Goal: Communication & Community: Answer question/provide support

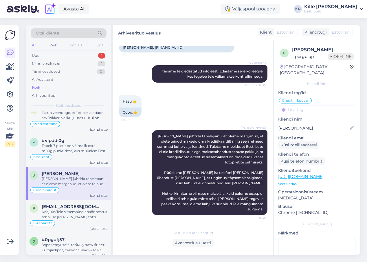
scroll to position [264, 0]
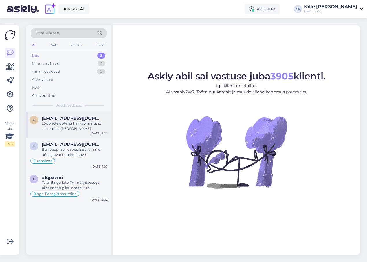
click at [54, 125] on div "Lööb ette ootel ja hakkab minutist sekundeid [PERSON_NAME]." at bounding box center [75, 126] width 66 height 10
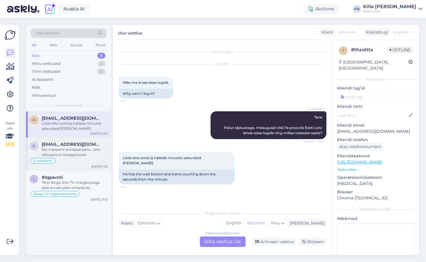
click at [57, 145] on span "[EMAIL_ADDRESS][DOMAIN_NAME]" at bounding box center [72, 144] width 60 height 5
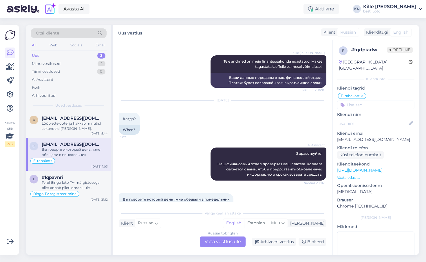
scroll to position [462, 0]
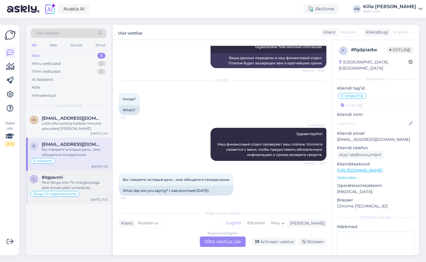
click at [68, 172] on div "l #lqpavnri Tere! Bingo loto TV-märgistusega pilet annab pileti omanikule võima…" at bounding box center [68, 186] width 85 height 33
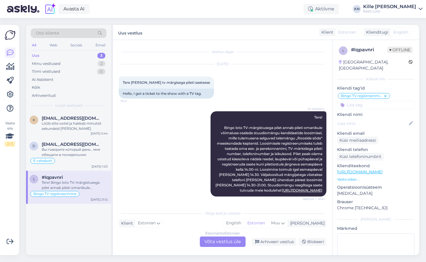
scroll to position [249, 0]
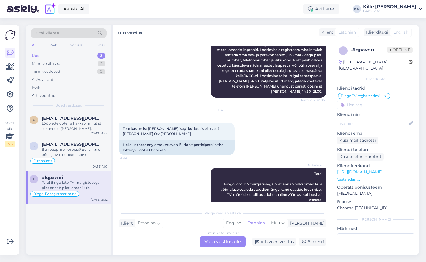
click at [74, 54] on div "Uus 3" at bounding box center [69, 56] width 76 height 8
click at [62, 69] on div "Tiimi vestlused 0" at bounding box center [69, 71] width 76 height 8
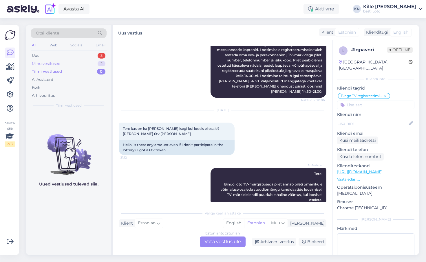
click at [60, 63] on div "Minu vestlused 2" at bounding box center [69, 64] width 76 height 8
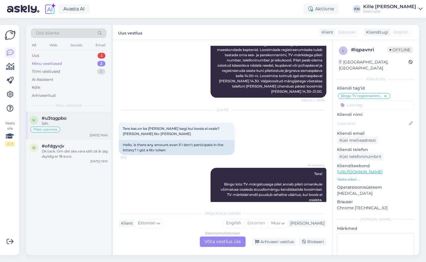
click at [76, 129] on div "Pileti ostmine" at bounding box center [69, 129] width 78 height 7
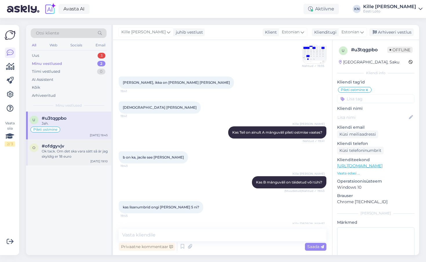
click at [69, 150] on div "Ok tack. Om det ska vara sätt så är jag skyldig er 18 euro" at bounding box center [75, 153] width 66 height 10
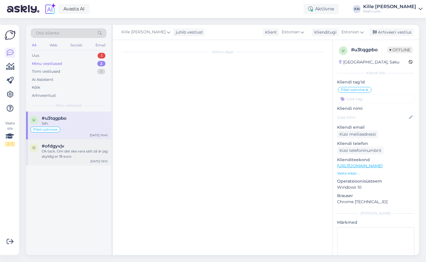
scroll to position [279, 0]
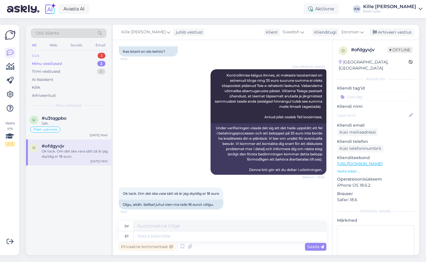
click at [76, 55] on div "Uus 3" at bounding box center [69, 56] width 76 height 8
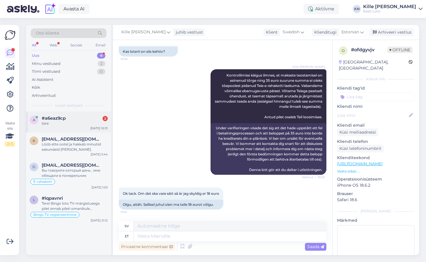
click at [69, 114] on div "a #a6eaz9cp 2 tere [DATE] 10:13" at bounding box center [68, 121] width 85 height 21
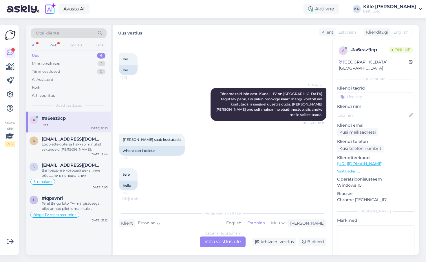
scroll to position [245, 0]
click at [221, 239] on div "Estonian to Estonian Võta vestlus üle" at bounding box center [223, 241] width 46 height 10
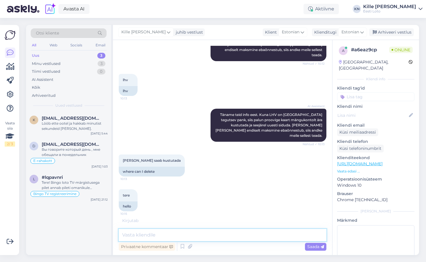
click at [212, 233] on textarea at bounding box center [223, 235] width 208 height 12
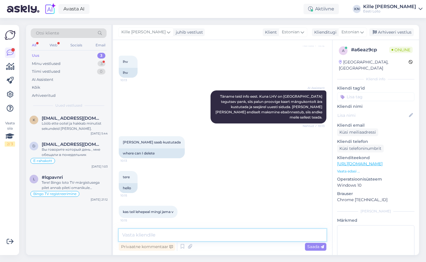
scroll to position [242, 0]
click at [183, 236] on textarea at bounding box center [223, 235] width 208 height 12
click at [144, 234] on textarea at bounding box center [223, 235] width 208 height 12
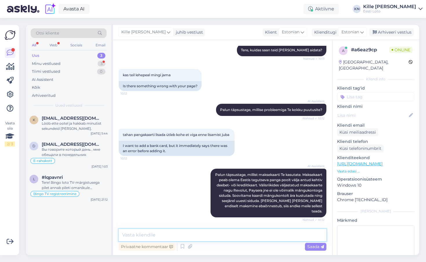
scroll to position [68, 0]
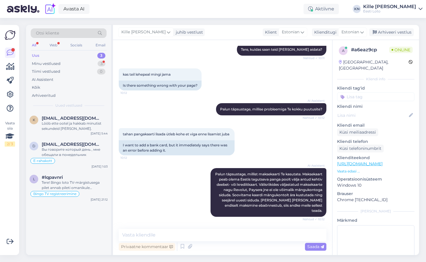
click at [164, 161] on div "tahan pangakaarti lisada ütleb kohe et viga enne lisamist juba 10:12 I want to …" at bounding box center [223, 142] width 208 height 40
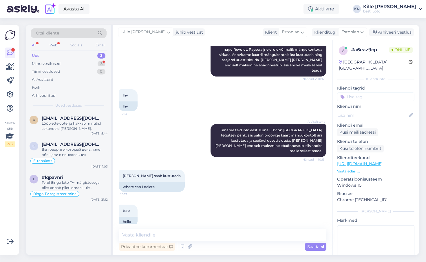
scroll to position [242, 0]
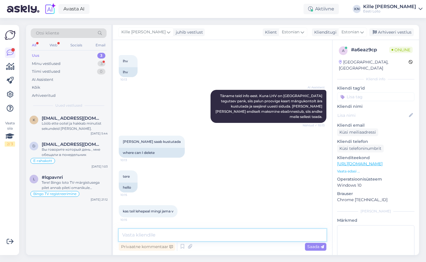
click at [162, 234] on textarea at bounding box center [223, 235] width 208 height 12
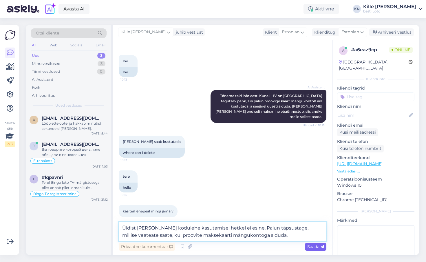
type textarea "Üldist [PERSON_NAME] kodulehe kasutamisel hetkel ei esine. Palun täpsustage, mi…"
click at [321, 245] on icon at bounding box center [321, 246] width 3 height 3
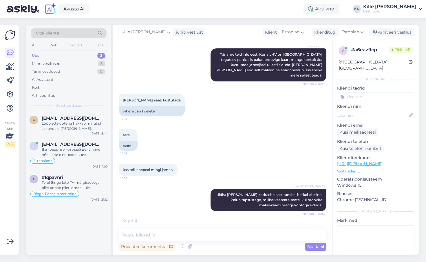
scroll to position [302, 0]
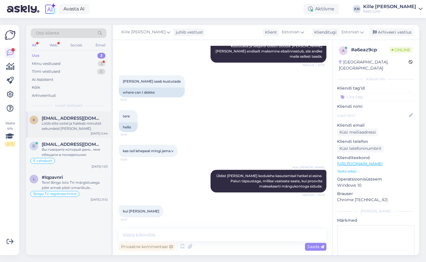
click at [94, 129] on div "Lööb ette ootel ja hakkab minutist sekundeid [PERSON_NAME]." at bounding box center [75, 126] width 66 height 10
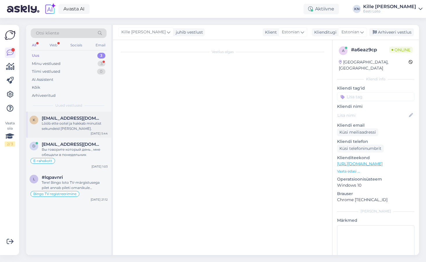
scroll to position [0, 0]
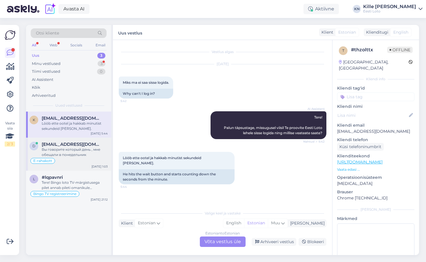
click at [74, 150] on div "Вы говорите который день , мне обещали в понедельник" at bounding box center [75, 152] width 66 height 10
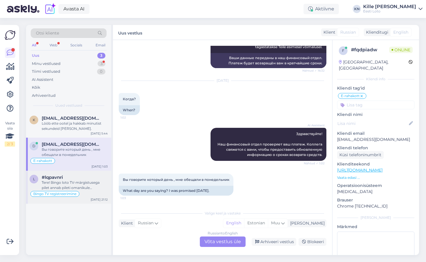
click at [72, 185] on div "Tere! Bingo loto TV-märgistusega pilet annab pileti omanikule võimaluse osaleda…" at bounding box center [75, 185] width 66 height 10
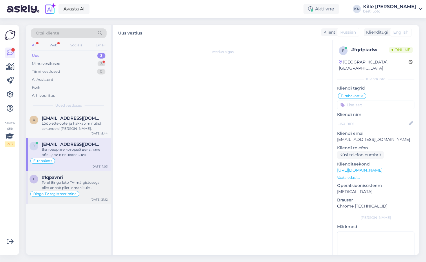
scroll to position [249, 0]
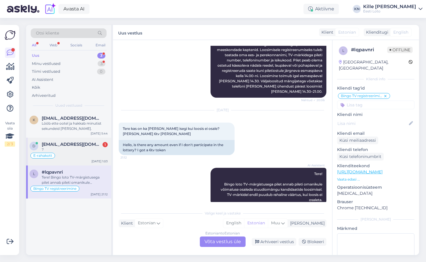
click at [63, 150] on div "?" at bounding box center [75, 149] width 66 height 5
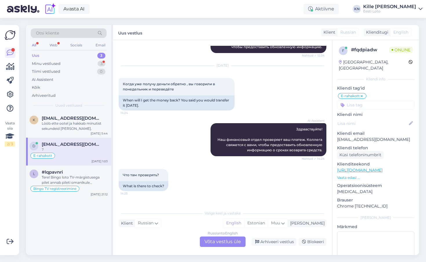
scroll to position [496, 0]
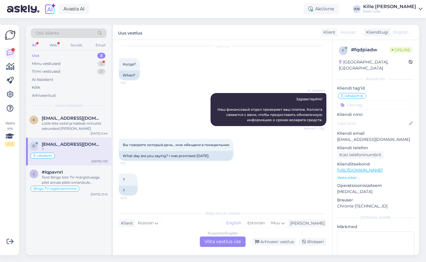
click at [217, 241] on div "Russian to English Võta vestlus üle" at bounding box center [223, 241] width 46 height 10
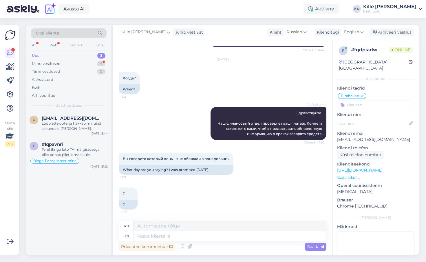
scroll to position [482, 0]
click at [58, 60] on div "Minu vestlused 4" at bounding box center [69, 64] width 76 height 8
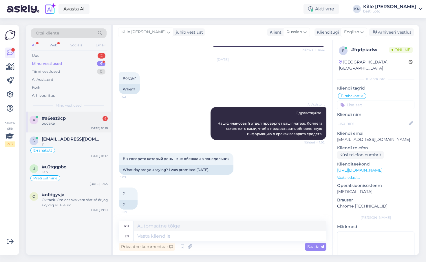
click at [76, 124] on div "oodake" at bounding box center [75, 123] width 66 height 5
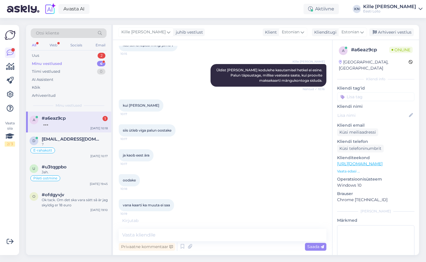
scroll to position [427, 0]
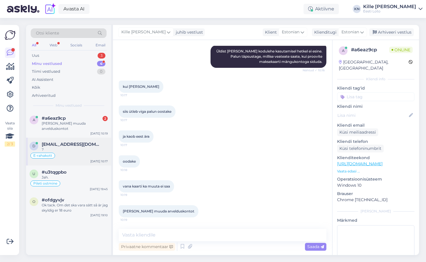
click at [78, 147] on div "?" at bounding box center [75, 149] width 66 height 5
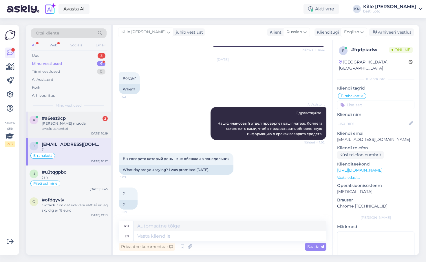
click at [75, 131] on div "a #a6eaz9cp 2 [PERSON_NAME] muuda arvelduskontot [DATE] 10:19" at bounding box center [68, 124] width 85 height 26
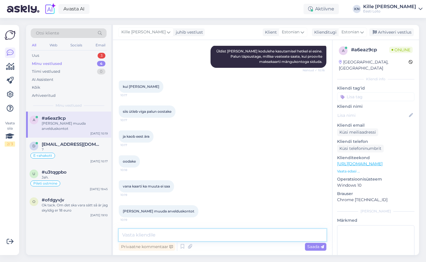
click at [163, 233] on textarea at bounding box center [223, 235] width 208 height 12
type textarea "Palun täpsustage, kas soovite muute maksekaarti või arvelduskonto numbrit enda …"
drag, startPoint x: 164, startPoint y: 234, endPoint x: 103, endPoint y: 208, distance: 65.9
click at [119, 222] on textarea "Palun täpsustage, kas soovite muute maksekaarti või arvelduskonto numbrit enda …" at bounding box center [223, 231] width 208 height 19
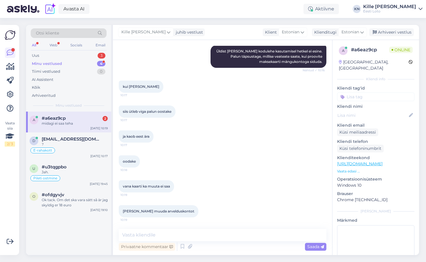
scroll to position [476, 0]
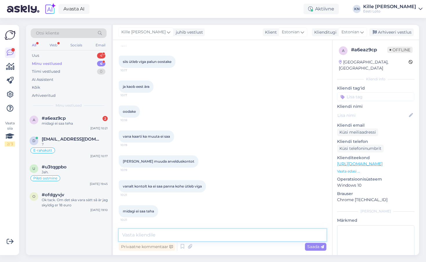
click at [165, 232] on textarea at bounding box center [223, 235] width 208 height 12
type textarea "Ja te proovite sisuda LHV maksekaarti?"
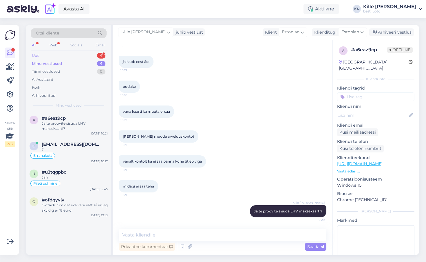
click at [65, 52] on div "Uus 4" at bounding box center [69, 56] width 76 height 8
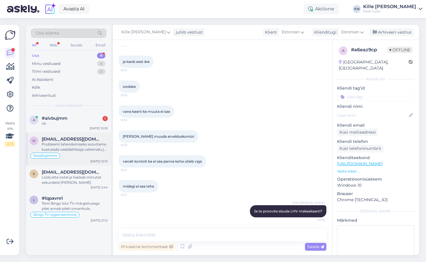
click at [69, 150] on div "Probleemi lahendamiseks soovitame kustutada veebilehitseja vahemälu ja kasutada…" at bounding box center [75, 147] width 66 height 10
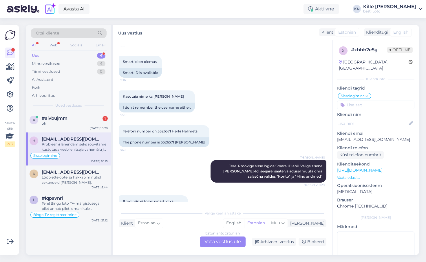
scroll to position [203, 0]
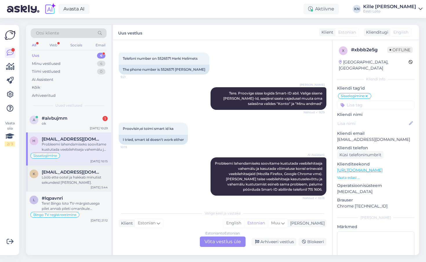
click at [46, 188] on div "K [EMAIL_ADDRESS][DOMAIN_NAME] Lööb ette ootel ja hakkab minutist sekundeid mah…" at bounding box center [68, 178] width 85 height 26
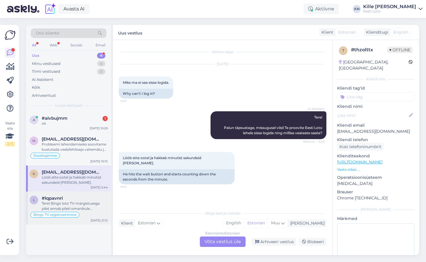
click at [49, 194] on div "l #lqpavnri Tere! Bingo loto TV-märgistusega pilet annab pileti omanikule võima…" at bounding box center [68, 207] width 85 height 33
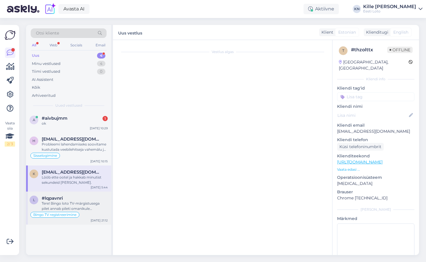
scroll to position [249, 0]
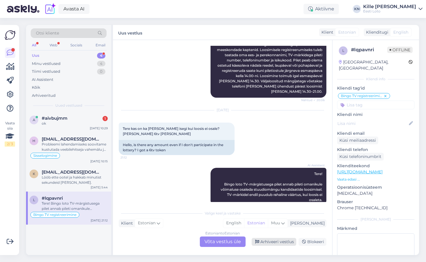
click at [274, 239] on div "Arhiveeri vestlus" at bounding box center [273, 242] width 45 height 8
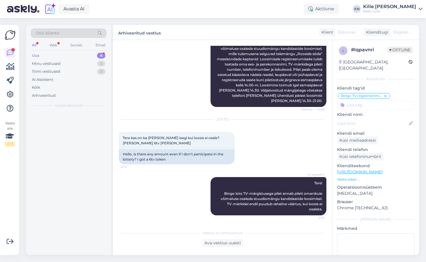
scroll to position [229, 0]
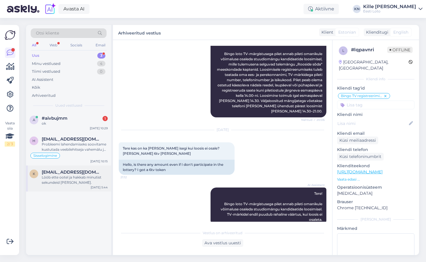
click at [80, 175] on div "Lööb ette ootel ja hakkab minutist sekundeid [PERSON_NAME]." at bounding box center [75, 180] width 66 height 10
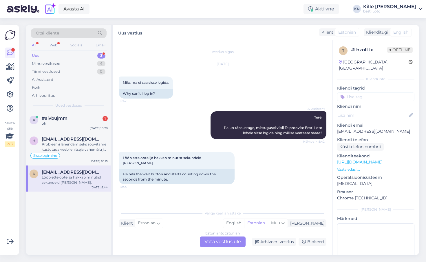
click at [212, 241] on div "Estonian to Estonian Võta vestlus üle" at bounding box center [223, 241] width 46 height 10
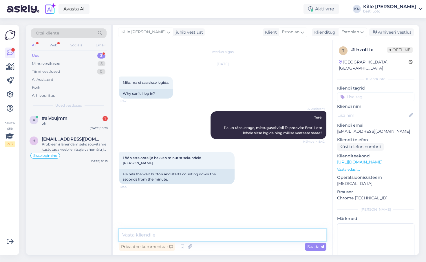
click at [202, 232] on textarea at bounding box center [223, 235] width 208 height 12
click at [246, 234] on textarea "Kas kasutate sisselogimiseks Smart-ID-d, Mobiil-ID-d, ID-kaarti?" at bounding box center [223, 235] width 208 height 12
type textarea "Kas kasutate sisselogimiseks Smart-ID-d, Mobiil-ID-d või ID-kaarti?"
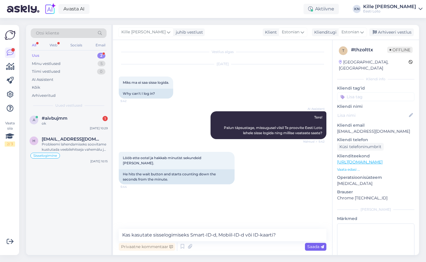
click at [309, 248] on span "Saada" at bounding box center [315, 246] width 17 height 5
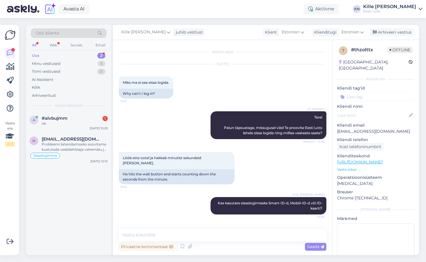
click at [351, 92] on input at bounding box center [375, 96] width 77 height 9
type input "sisse"
click at [367, 111] on span "Sisselogimine" at bounding box center [376, 112] width 24 height 3
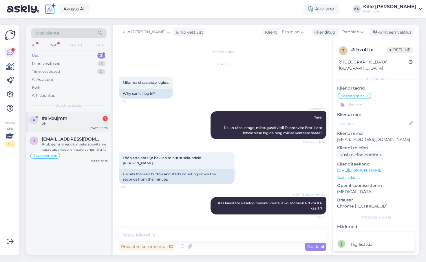
click at [75, 114] on div "a #aivbujmm 1 ok [DATE] 10:29" at bounding box center [68, 121] width 85 height 21
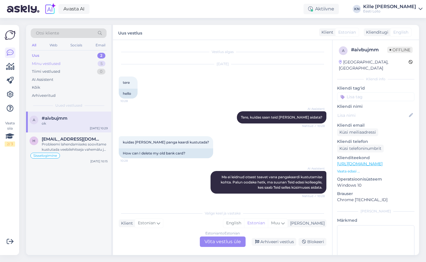
click at [75, 63] on div "Minu vestlused 5" at bounding box center [69, 64] width 76 height 8
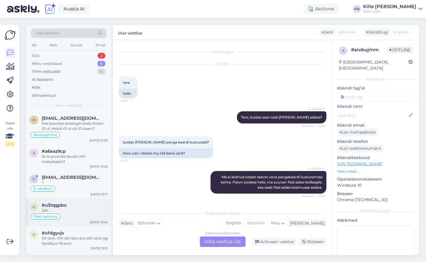
click at [77, 211] on div "Jah." at bounding box center [75, 210] width 66 height 5
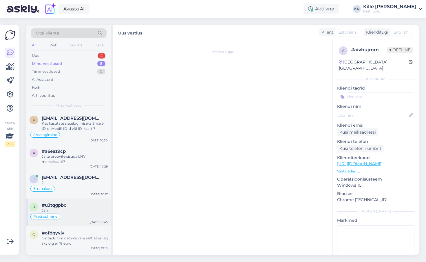
scroll to position [1170, 0]
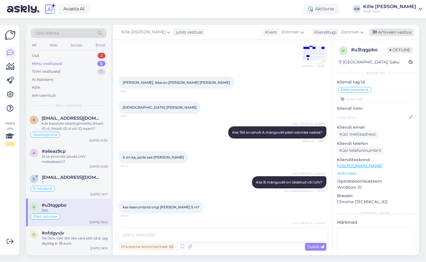
click at [367, 35] on div "Arhiveeri vestlus" at bounding box center [391, 32] width 45 height 8
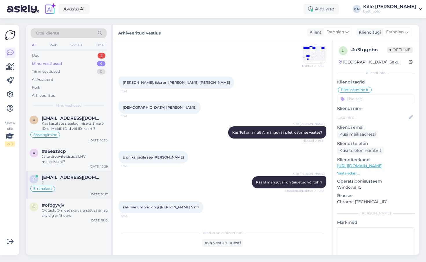
click at [80, 174] on div "d [PERSON_NAME][EMAIL_ADDRESS][DOMAIN_NAME] ? E-rahakott [DATE] 10:17" at bounding box center [68, 184] width 85 height 28
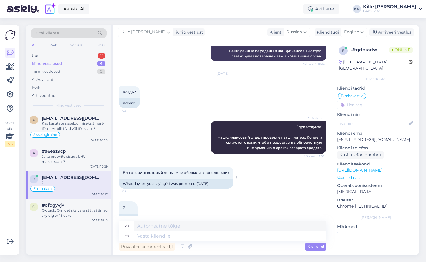
scroll to position [482, 0]
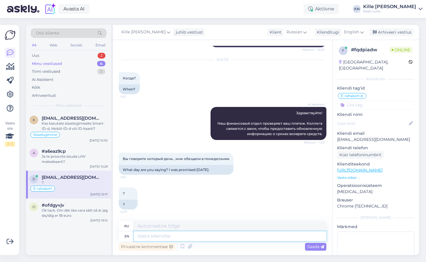
click at [204, 236] on textarea at bounding box center [230, 236] width 192 height 10
click at [353, 34] on span "English" at bounding box center [351, 32] width 15 height 6
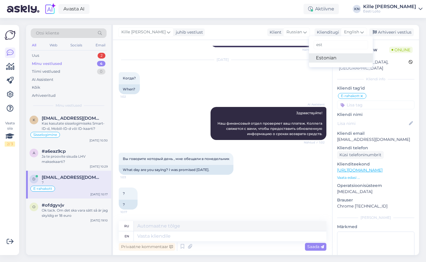
type input "est"
click at [332, 55] on link "Estonian" at bounding box center [341, 57] width 64 height 9
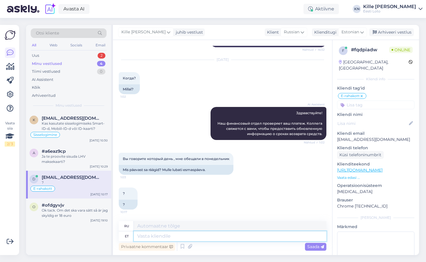
click at [225, 236] on textarea at bounding box center [230, 236] width 192 height 10
type textarea "Makse o"
type textarea "Оплата"
type textarea "Makse on meie"
type textarea "Оплата производится"
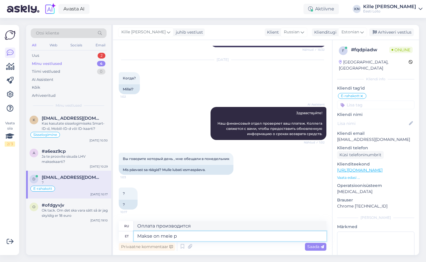
type textarea "Makse on meie po"
type textarea "Оплата наша"
type textarea "Makse on meie poolt j"
type textarea "Оплата с нашей стороны."
type textarea "Makse on meie poolt kinnitatud, ku"
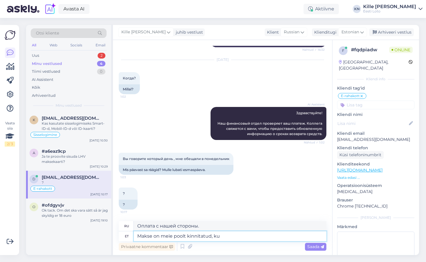
type textarea "Оплата нами подтверждена,"
type textarea "Makse on meie poolt kinnitatud, kui o"
type textarea "Оплата подтверждается нами, когда"
type textarea "Makse on meie poolt kinnitatud, kui on pangas tei"
type textarea "Мы подтверждаем оплату, когда она поступает в банк."
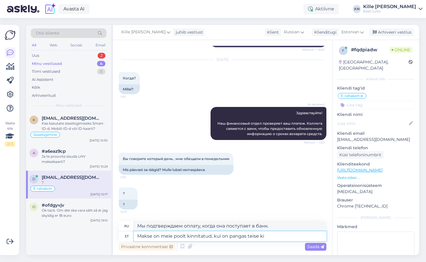
type textarea "Makse on meie poolt kinnitatud, kui on pangas teise kin"
type textarea "Платеж подтверждается нами, когда есть другой банк"
type textarea "Makse on meie poolt kinnitatud, kui on pangas teise kinnituse oot"
type textarea "Платеж подтверждается нами при наличии повторного подтверждения от банка."
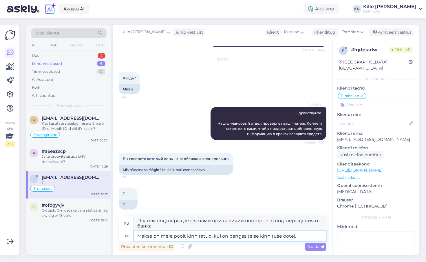
type textarea "Makse on meie poolt kinnitatud, kui on pangas teise kinnituse ootel."
type textarea "Платеж подтверждается нами, если ожидается повторное подтверждение от банка."
click at [220, 235] on textarea "Makse on meie poolt kinnitatud, kui on pangas teise kinnituse ootel." at bounding box center [230, 236] width 192 height 10
type textarea "Makse on meie poolt kinnitatud, kuid on pangas teise kinnituse ootel."
type textarea "Платеж подтвержден нами, но ожидает повторного подтверждения от банка."
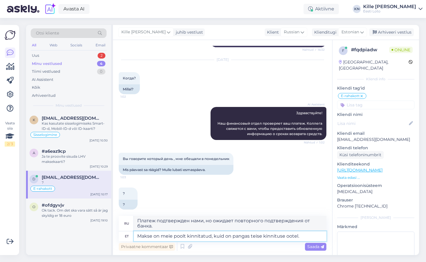
type textarea "Makse on meie poolt kinnitatud, kuid on pangas teise kinnituse ootel."
click at [225, 253] on div "Vestlus algas [DATE] Kogemata saadsin teile tagasi oma valjamaksed 4:11 Kogemat…" at bounding box center [222, 147] width 219 height 215
click at [301, 236] on textarea "Makse on meie poolt kinnitatud, kuid on pangas teise kinnituse ootel." at bounding box center [230, 236] width 192 height 10
click at [319, 246] on span "Saada" at bounding box center [315, 246] width 17 height 5
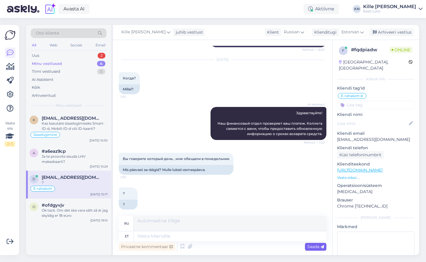
scroll to position [528, 0]
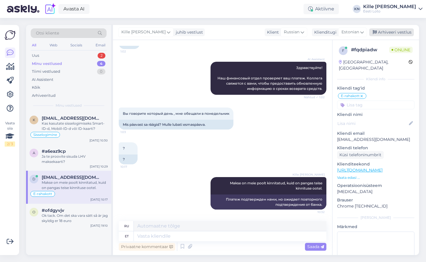
click at [367, 30] on div "Arhiveeri vestlus" at bounding box center [391, 32] width 45 height 8
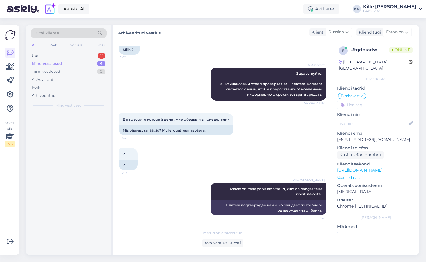
scroll to position [522, 0]
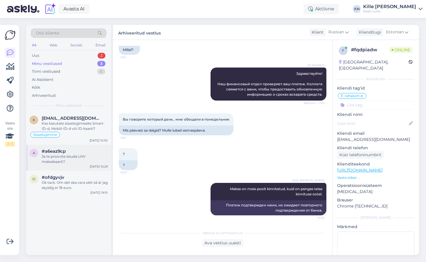
click at [61, 161] on div "Ja te proovite sisuda LHV maksekaarti?" at bounding box center [75, 159] width 66 height 10
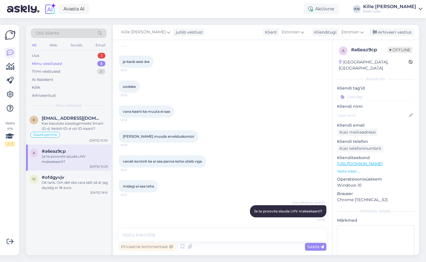
scroll to position [501, 0]
click at [80, 122] on div "Kas kasutate sisselogimiseks Smart-ID-d, Mobiil-ID-d või ID-kaarti?" at bounding box center [75, 126] width 66 height 10
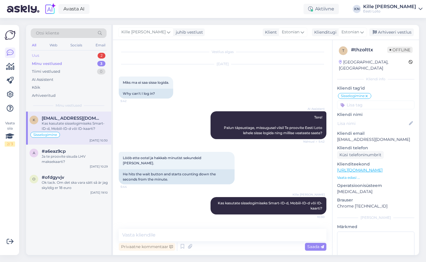
click at [68, 57] on div "Uus 2" at bounding box center [69, 56] width 76 height 8
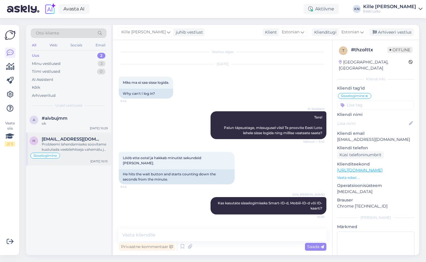
click at [71, 143] on div "Probleemi lahendamiseks soovitame kustutada veebilehitseja vahemälu ja kasutada…" at bounding box center [75, 147] width 66 height 10
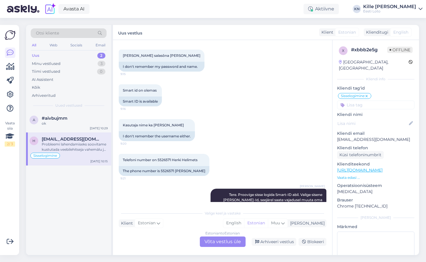
scroll to position [97, 0]
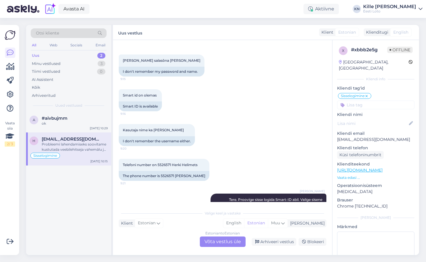
click at [223, 242] on div "Estonian to Estonian Võta vestlus üle" at bounding box center [223, 241] width 46 height 10
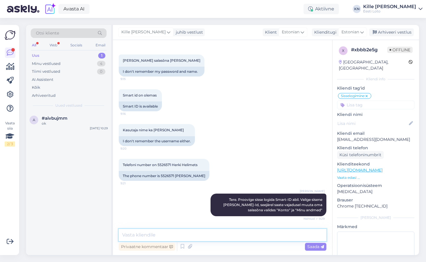
click at [179, 235] on textarea at bounding box center [223, 235] width 208 height 12
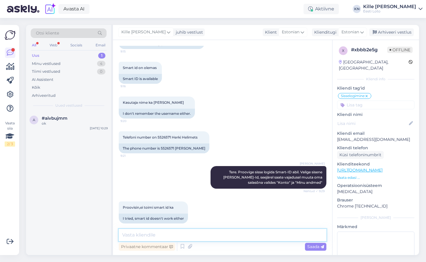
scroll to position [182, 0]
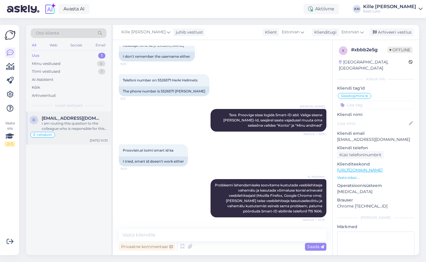
click at [60, 141] on div "d [PERSON_NAME][EMAIL_ADDRESS][DOMAIN_NAME] I am routing this question to the c…" at bounding box center [68, 127] width 85 height 33
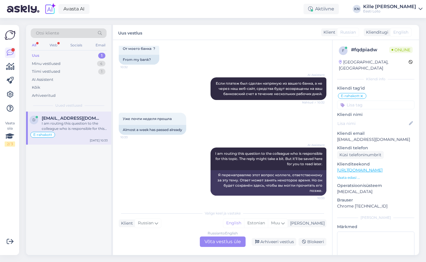
click at [219, 238] on div "Russian to English Võta vestlus üle" at bounding box center [223, 241] width 46 height 10
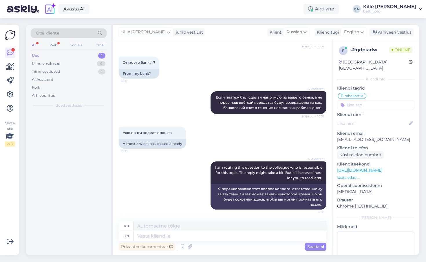
scroll to position [693, 0]
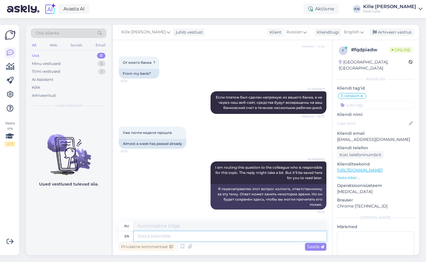
click at [199, 236] on textarea at bounding box center [230, 236] width 192 height 10
click at [357, 31] on span "English" at bounding box center [351, 32] width 15 height 6
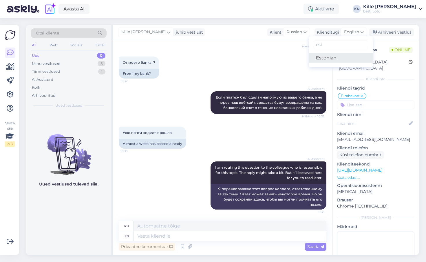
click at [338, 54] on link "Estonian" at bounding box center [341, 57] width 64 height 9
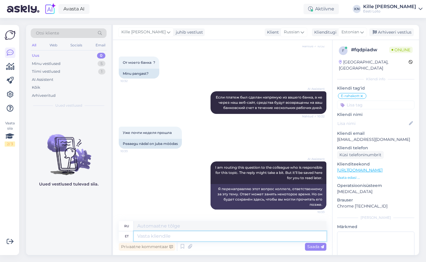
click at [205, 237] on textarea at bounding box center [230, 236] width 192 height 10
type textarea "Te p"
type textarea "Ты"
type textarea "Te pöördusite m"
type textarea "Ты повернулся"
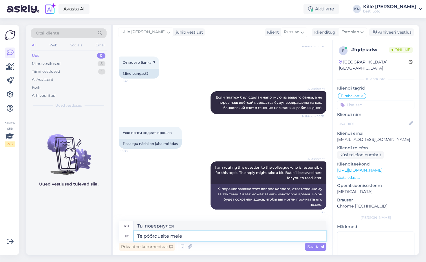
type textarea "Te pöördusite meie p"
type textarea "Вы связались с нами."
type textarea "Te pöördusite meie [PERSON_NAME] [DATE],"
type textarea "Вы связались с нами [DATE],"
type textarea "Te pöördusite meie [PERSON_NAME] [DATE] ("
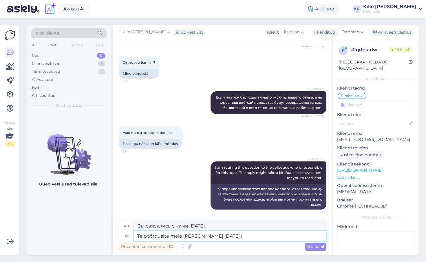
type textarea "Вы связались с нами [DATE]"
type textarea "Te pöördusite meie [PERSON_NAME] [DATE] (laupäeval). Meie"
type textarea "Вы связались с нами [DATE] (суббота)."
type textarea "Te pöördusite meie [PERSON_NAME] [DATE] (laupäeval). Meie fi"
type textarea "Вы связались с нами [DATE] (суббота). Мы"
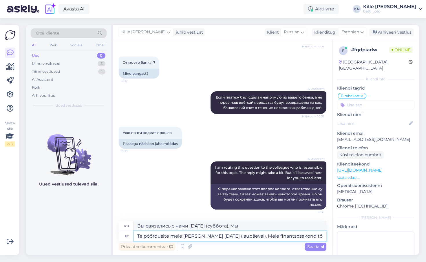
type textarea "Te pöördusite meie [PERSON_NAME] [DATE] (laupäeval). Meie finantsosakond töö"
type textarea "Вы связались с нами [DATE] (суббота). Наш финансовый отдел"
type textarea "Te pöördusite meie [PERSON_NAME] [DATE] (laupäeval). Meie finantsosakond töötab…"
type textarea "Вы связались с нами [DATE] (суббота). Наш финансовый отдел работает без выходны…"
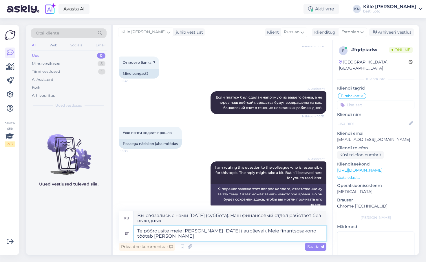
type textarea "Te pöördusite meie [PERSON_NAME] [DATE] (laupäeval). Meie finantsosakond töötab…"
type textarea "Вы связались с нами [DATE] (суббота). Наш финансовый отдел работает только"
type textarea "Te pöördusite meie [PERSON_NAME] [DATE] (laupäeval). Meie finantsosakond töötab…"
type textarea "Вы связались с нами [DATE] (суббота). Наш финансовый отдел работает только с по…"
type textarea "Te pöördusite meie [PERSON_NAME] [DATE] (laupäeval). Meie finantsosakond töötab…"
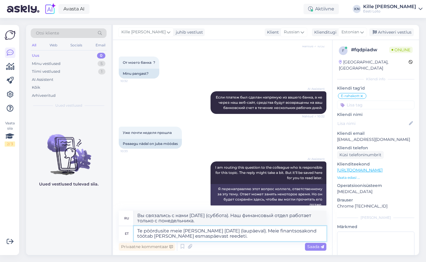
type textarea "Вы связались с нами [DATE] (суббота). Наш финансовый отдел работает только с по…"
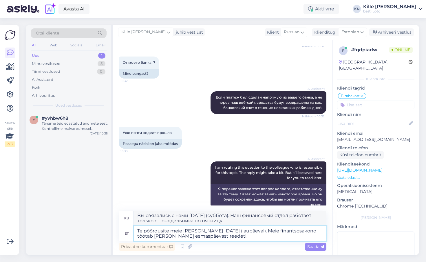
drag, startPoint x: 254, startPoint y: 237, endPoint x: 297, endPoint y: 229, distance: 43.9
click at [297, 229] on textarea "Te pöördusite meie [PERSON_NAME] [DATE] (laupäeval). Meie finantsosakond töötab…" at bounding box center [230, 233] width 192 height 15
click at [230, 236] on textarea "Te pöördusite meie [PERSON_NAME] [DATE] (laupäeval). Meie finantsosakond töötab…" at bounding box center [230, 233] width 192 height 15
click at [237, 236] on textarea "Te pöördusite meie [PERSON_NAME] [DATE] (laupäeval). Meie finantsosakond töötab…" at bounding box center [230, 233] width 192 height 15
type textarea "Te pöördusite meie [PERSON_NAME] [DATE] (laupäeval). Meie finantsosakond töötab…"
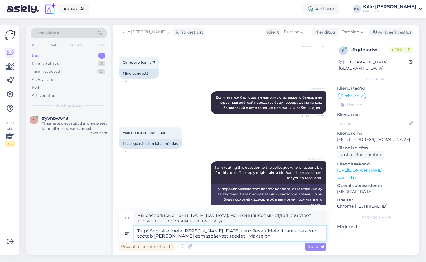
type textarea "Вы связались с нами [DATE] (суббота). Наш финансовый отдел работает только с по…"
type textarea "Te pöördusite meie [PERSON_NAME] [DATE] (laupäeval). Meie finantsosakond töötab…"
type textarea "Вы связались с нами [DATE] (суббота). Наш финансовый отдел работает только с по…"
type textarea "Te pöördusite meie [PERSON_NAME] [DATE] (laupäeval). Meie finantsosakond töötab…"
type textarea "Вы связались с нами [DATE] (суббота). Наш финансовый отдел работает только с по…"
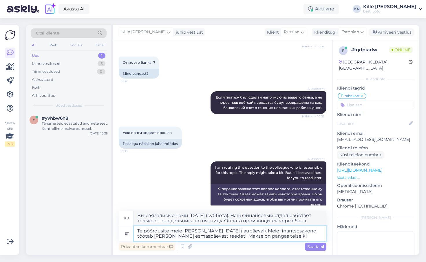
type textarea "Te pöördusite meie [PERSON_NAME] [DATE] (laupäeval). Meie finantsosakond töötab…"
type textarea "Вы связались с нами [DATE] (суббота). Наш финансовый отдел работает только с по…"
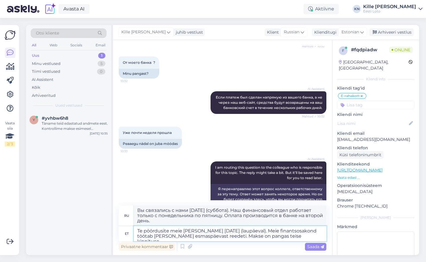
type textarea "Te pöördusite meie [PERSON_NAME] [DATE] (laupäeval). Meie finantsosakond töötab…"
type textarea "Вы связались с нами [DATE] (суббота). Наш финансовый отдел работает только с по…"
type textarea "Te pöördusite meie [PERSON_NAME] [DATE] (laupäeval). Meie finantsosakond töötab…"
type textarea "Вы связались с нами [DATE] (суббота). Наш финансовый отдел работает только с по…"
type textarea "Te pöördusite meie [PERSON_NAME] [DATE] (laupäeval). Meie finantsosakond töötab…"
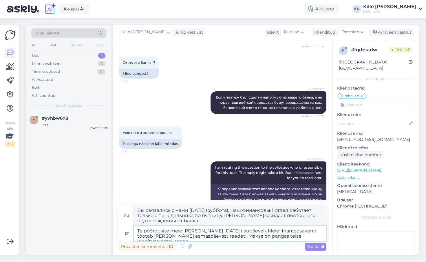
type textarea "Вы связались с нами [DATE] (суббота). Наш финансовый отдел работает только с по…"
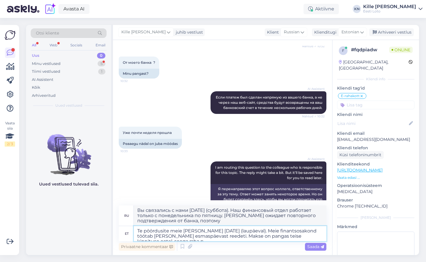
type textarea "Te pöördusite meie [PERSON_NAME] [DATE] (laupäeval). Meie finantsosakond töötab…"
type textarea "Вы связались с нами [DATE] (суббота). Наш финансовый отдел работает только с по…"
type textarea "Te pöördusite meie [PERSON_NAME] [DATE] (laupäeval). Meie finantsosakond töötab…"
type textarea "Вы связались с нами [DATE] (суббота). Наш финансовый отдел работает только с по…"
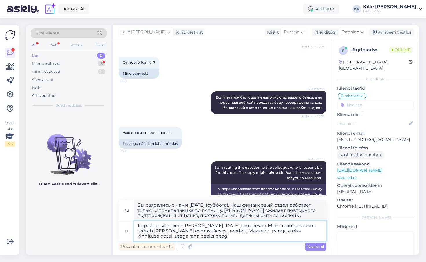
type textarea "Te pöördusite meie [PERSON_NAME] [DATE] (laupäeval). Meie finantsosakond töötab…"
type textarea "Вы связались с нами [DATE] (суббота). Наш финансовый отдел работает только с по…"
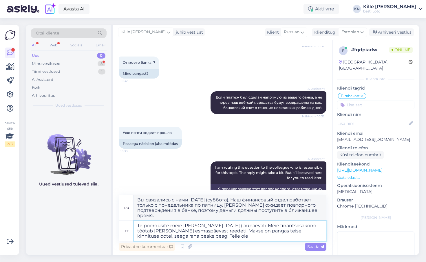
type textarea "Te pöördusite meie [PERSON_NAME] [DATE] (laupäeval). Meie finantsosakond töötab…"
type textarea "Вы связались с нами [DATE] (суббота). Наш финансовый отдел работает только с по…"
type textarea "Te pöördusite meie [PERSON_NAME] [DATE] (laupäeval). Meie finantsosakond töötab…"
type textarea "Вы связались с нами [DATE] (суббота). Наш финансовый отдел работает только с по…"
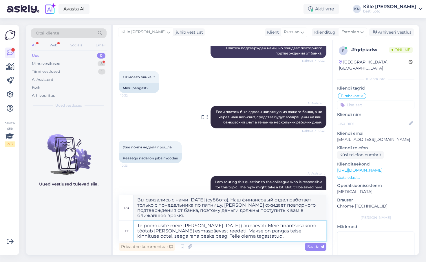
scroll to position [719, 0]
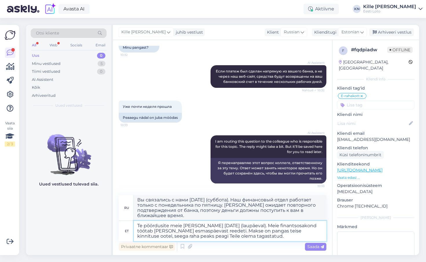
drag, startPoint x: 225, startPoint y: 236, endPoint x: 257, endPoint y: 238, distance: 32.8
click at [257, 238] on textarea "Te pöördusite meie [PERSON_NAME] [DATE] (laupäeval). Meie finantsosakond töötab…" at bounding box center [230, 231] width 192 height 20
drag, startPoint x: 263, startPoint y: 237, endPoint x: 120, endPoint y: 235, distance: 143.0
click at [134, 235] on textarea "Te pöördusite meie [PERSON_NAME] [DATE] (laupäeval). Meie finantsosakond töötab…" at bounding box center [230, 231] width 192 height 20
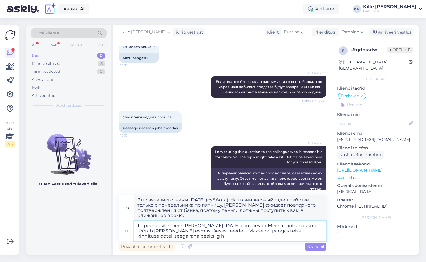
type textarea "Te pöördusite meie [PERSON_NAME] [DATE] (laupäeval). Meie finantsosakond töötab…"
type textarea "Вы связались с нами [DATE] (суббота). Наш финансовый отдел работает только с по…"
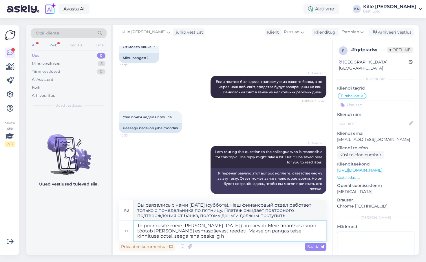
scroll to position [704, 0]
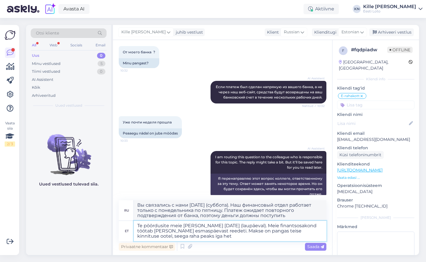
type textarea "Te pöördusite meie [PERSON_NAME] [DATE] (laupäeval). Meie finantsosakond töötab…"
type textarea "Вы связались с нами [DATE] (суббота). Наш финансовый отдел работает только с по…"
type textarea "Te pöördusite meie [PERSON_NAME] [DATE] (laupäeval). Meie finantsosakond töötab…"
type textarea "Вы связались с нами [DATE] (суббота). Наш финансовый отдел работает только с по…"
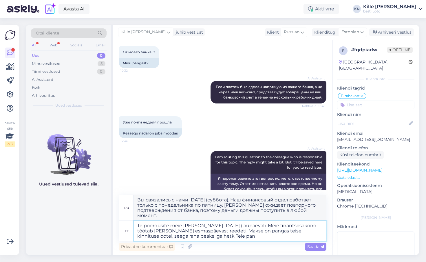
type textarea "Te pöördusite meie [PERSON_NAME] [DATE] (laupäeval). Meie finantsosakond töötab…"
type textarea "Вы связались с нами [DATE] (суббота). Наш финансовый отдел работает только с по…"
type textarea "Te pöördusite meie [PERSON_NAME] [DATE] (laupäeval). Meie finantsosakond töötab…"
type textarea "Вы связались с нами [DATE] (суббота). Наш финансовый отдел работает только с по…"
click at [245, 226] on textarea "Te pöördusite meie [PERSON_NAME] [DATE] (laupäeval). Meie finantsosakond töötab…" at bounding box center [230, 231] width 192 height 20
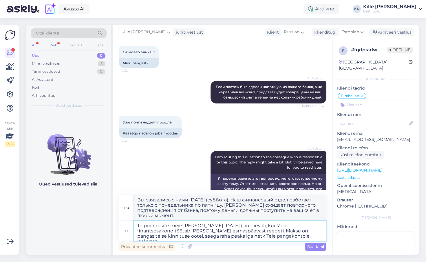
type textarea "Te pöördusite meie [PERSON_NAME] [DATE] (laupäeval), kuid Meie finantsosakond t…"
type textarea "Вы связались с нами [DATE] (суббота), но наш финансовый отдел работает только с…"
click at [262, 225] on textarea "Te pöördusite meie [PERSON_NAME] [DATE] (laupäeval), kuid Meie finantsosakond t…" at bounding box center [230, 231] width 192 height 20
click at [268, 237] on textarea "Te pöördusite meie [PERSON_NAME] [DATE] (laupäeval), kuid meie finantsosakond t…" at bounding box center [230, 231] width 192 height 20
drag, startPoint x: 139, startPoint y: 237, endPoint x: 218, endPoint y: 232, distance: 78.9
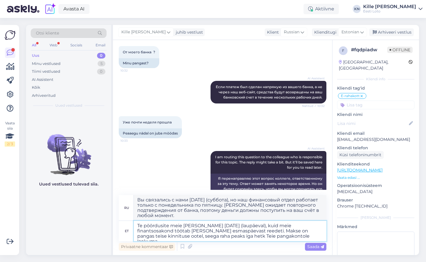
click at [218, 232] on textarea "Te pöördusite meie [PERSON_NAME] [DATE] (laupäeval), kuid meie finantsosakond t…" at bounding box center [230, 231] width 192 height 20
type textarea "Te pöördusite meie [PERSON_NAME] [DATE] (laupäeval), kuid meie finantsosakond t…"
type textarea "Вы связались с нами [DATE] (суббота), но наш финансовый отдел работает только с…"
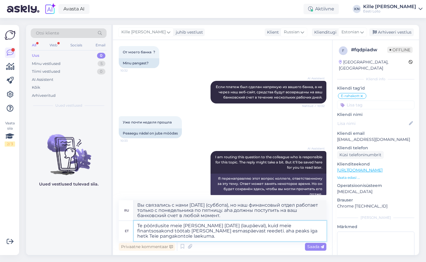
type textarea "Te pöördusite meie [PERSON_NAME] [DATE] (laupäeval), kuid meie finantsosakond t…"
type textarea "Вы связались с нами [DATE] (суббота), но наш финансовый отдел работает только с…"
click at [231, 234] on textarea "Te pöördusite meie [PERSON_NAME] [DATE] (laupäeval), kuid meie finantsosakond t…" at bounding box center [230, 231] width 192 height 20
type textarea "Te pöördusite meie [PERSON_NAME] [DATE] (laupäeval), kuid meie finantsosakond t…"
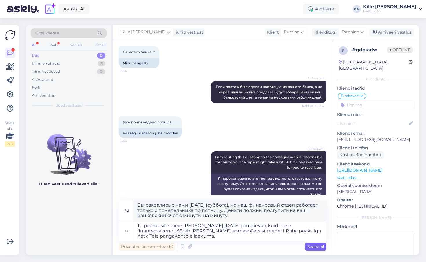
click at [307, 244] on span "Saada" at bounding box center [315, 246] width 17 height 5
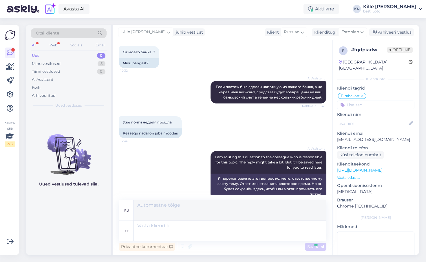
scroll to position [754, 0]
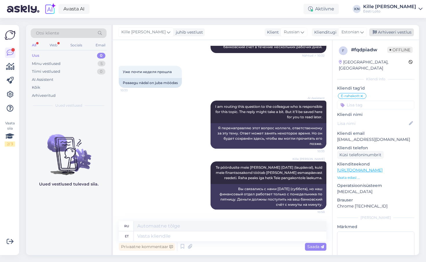
click at [367, 35] on div "Arhiveeri vestlus" at bounding box center [391, 32] width 45 height 8
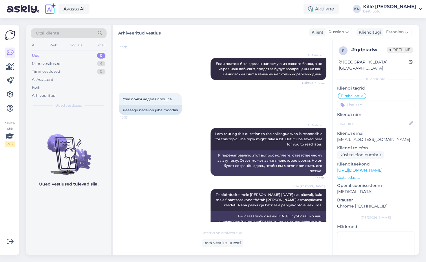
scroll to position [748, 0]
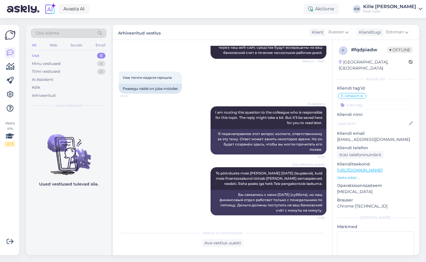
click at [49, 56] on div "Uus 0" at bounding box center [69, 56] width 76 height 8
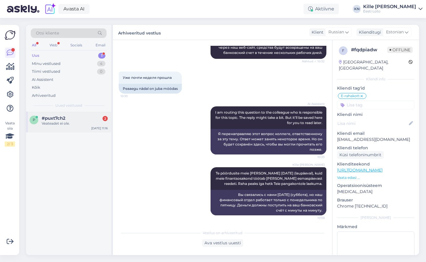
click at [68, 123] on div "Veateadet ei ole." at bounding box center [75, 123] width 66 height 5
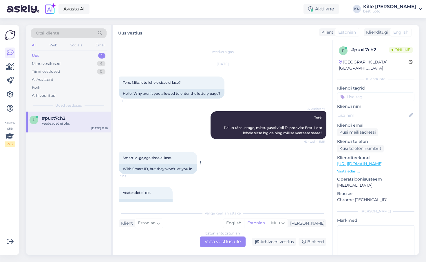
scroll to position [13, 0]
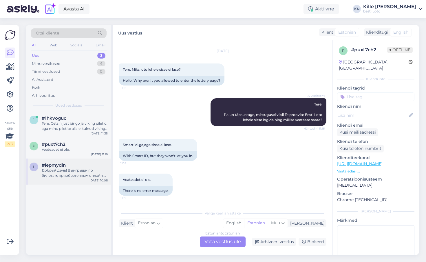
click at [60, 165] on span "#lepmydin" at bounding box center [54, 164] width 24 height 5
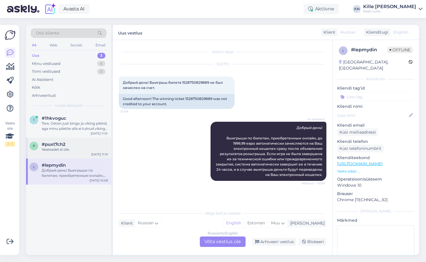
click at [64, 146] on span "#puxt7ch2" at bounding box center [54, 144] width 24 height 5
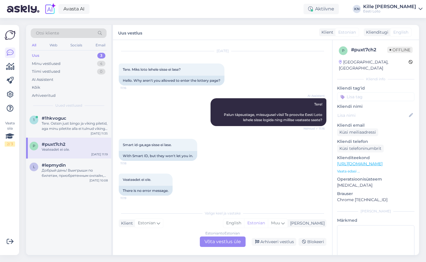
click at [219, 240] on div "Estonian to Estonian Võta vestlus üle" at bounding box center [223, 241] width 46 height 10
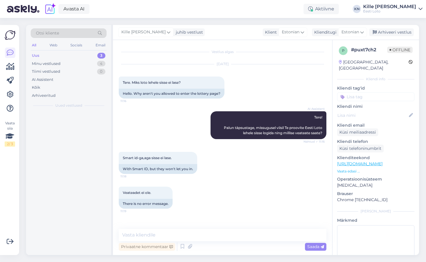
scroll to position [0, 0]
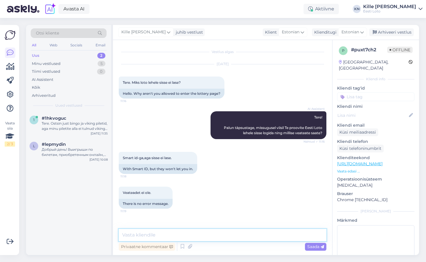
click at [176, 235] on textarea at bounding box center [223, 235] width 208 height 12
paste textarea "Soovitame kustutada veebilehitseja vahemälu ja proovida uuesti. Lisaks soovitam…"
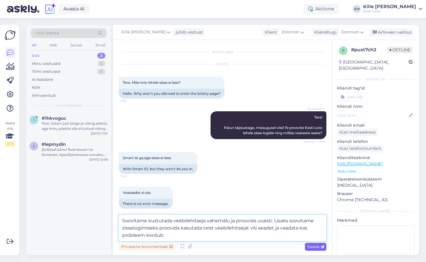
type textarea "Soovitame kustutada veebilehitseja vahemälu ja proovida uuesti. Lisaks soovitam…"
click at [312, 244] on span "Saada" at bounding box center [315, 246] width 17 height 5
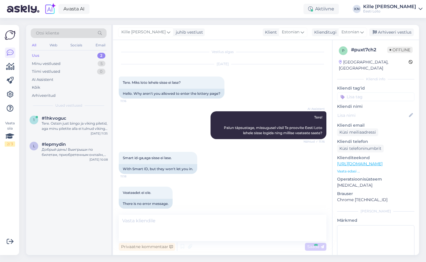
scroll to position [32, 0]
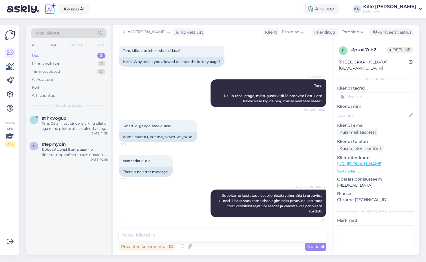
click at [356, 96] on div "p # puxt7ch2 Offline [GEOGRAPHIC_DATA], [GEOGRAPHIC_DATA] Kliendi info Kliendi …" at bounding box center [375, 163] width 87 height 246
click at [355, 93] on input at bounding box center [375, 96] width 77 height 9
type input "smar"
click at [357, 110] on div "Smart-ID probleem" at bounding box center [364, 113] width 40 height 6
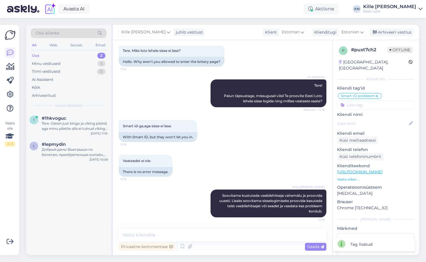
click at [367, 28] on div "Kille Nevolihhin juhib vestlust Klient Estonian Klienditugi Estonian est Estoni…" at bounding box center [266, 32] width 306 height 15
click at [53, 147] on div "Добрый день! Выигрыши по билетам, приобретенным онлайн, до 1999,99 евро автомат…" at bounding box center [75, 152] width 66 height 10
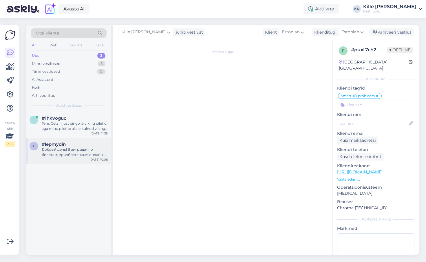
scroll to position [0, 0]
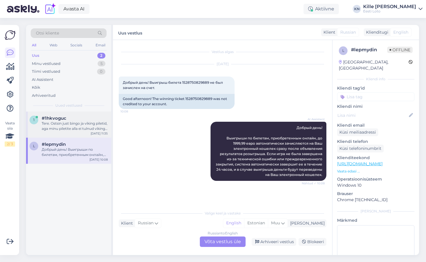
click at [51, 133] on div "1 #1hkvoguc Tere. Ostsin just bingo ja viking piletid, aga minu piletite alla e…" at bounding box center [68, 124] width 85 height 26
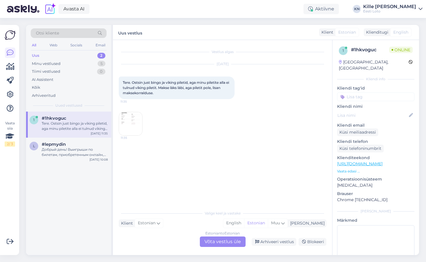
click at [127, 117] on img at bounding box center [130, 123] width 23 height 23
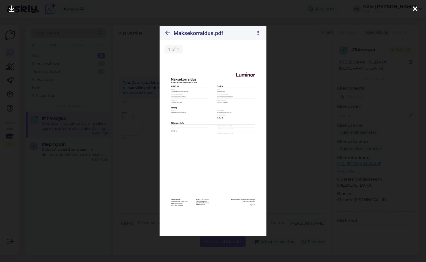
click at [131, 135] on div at bounding box center [213, 131] width 426 height 262
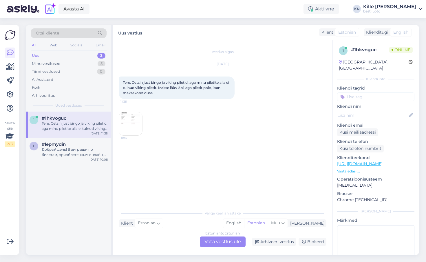
click at [211, 240] on div "Estonian to Estonian Võta vestlus üle" at bounding box center [223, 241] width 46 height 10
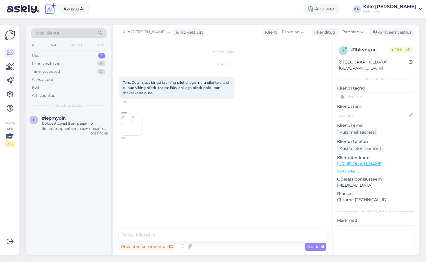
click at [126, 132] on img at bounding box center [130, 123] width 23 height 23
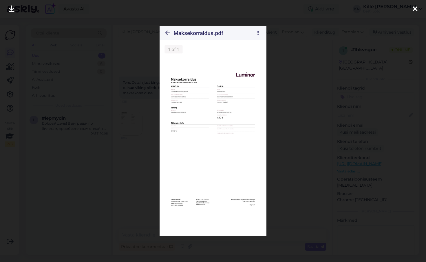
click at [132, 155] on div at bounding box center [213, 131] width 426 height 262
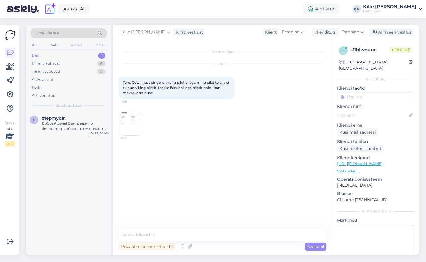
click at [130, 128] on img at bounding box center [130, 123] width 23 height 23
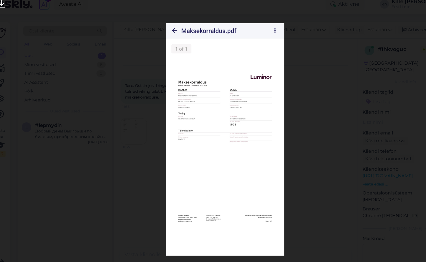
click at [137, 107] on div at bounding box center [213, 131] width 426 height 262
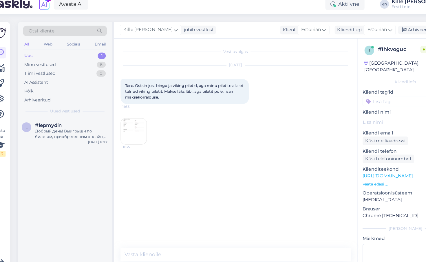
click at [135, 121] on img at bounding box center [130, 123] width 23 height 23
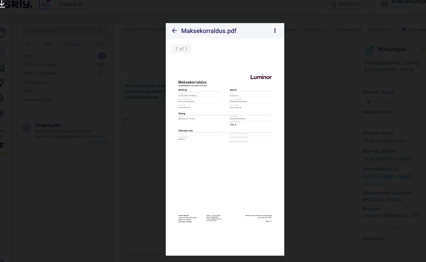
click at [130, 146] on div at bounding box center [213, 131] width 426 height 262
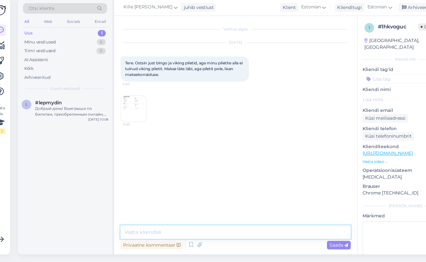
click at [157, 233] on textarea at bounding box center [223, 235] width 208 height 12
click at [160, 230] on textarea at bounding box center [223, 235] width 208 height 12
paste textarea "Kahjuks Teie piletiost ebaõnnestus tehnilise [PERSON_NAME] tõttu. Kontrollisime…"
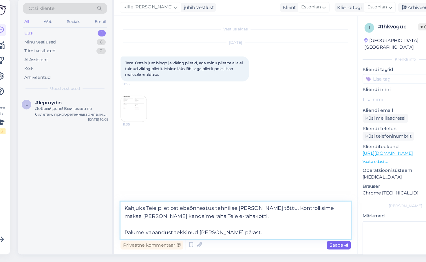
type textarea "Kahjuks Teie piletiost ebaõnnestus tehnilise [PERSON_NAME] tõttu. Kontrollisime…"
click at [313, 247] on span "Saada" at bounding box center [315, 246] width 17 height 5
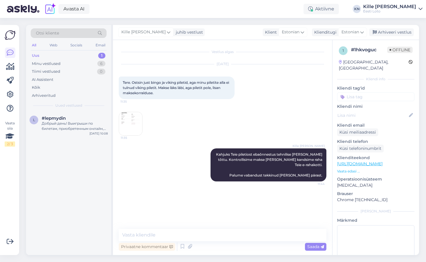
click at [367, 92] on input at bounding box center [375, 96] width 77 height 9
type input "e-ra"
click at [367, 111] on span "E-rahakott" at bounding box center [375, 112] width 19 height 3
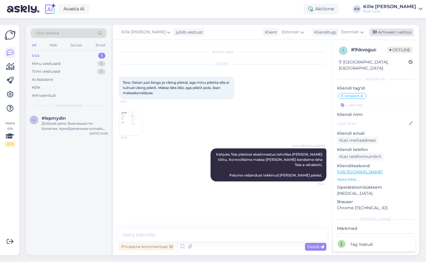
click at [367, 34] on div "Arhiveeri vestlus" at bounding box center [391, 32] width 45 height 8
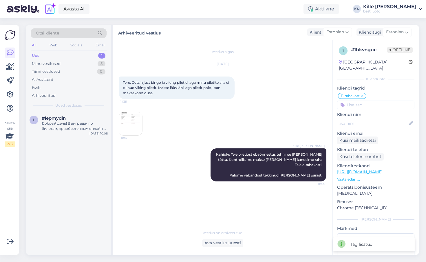
click at [36, 58] on div "Uus" at bounding box center [36, 56] width 8 height 6
click at [49, 118] on span "#lepmydin" at bounding box center [54, 117] width 24 height 5
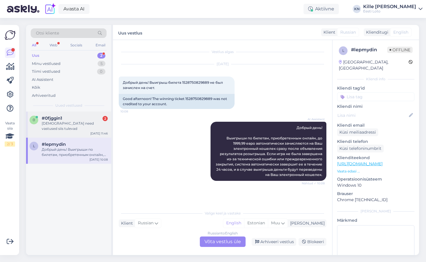
click at [43, 114] on div "0 #0fjggin1 2 Kuhu need vastused siis tulevad [DATE] 11:46" at bounding box center [68, 124] width 85 height 26
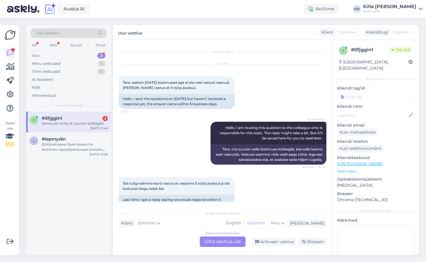
scroll to position [89, 0]
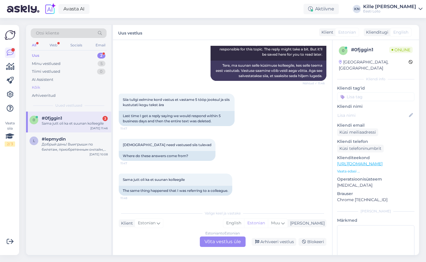
click at [47, 87] on div "Kõik" at bounding box center [69, 87] width 76 height 8
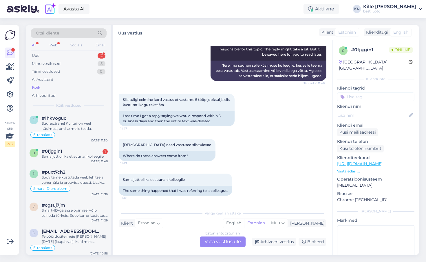
click at [74, 34] on div "Otsi kliente" at bounding box center [69, 33] width 76 height 10
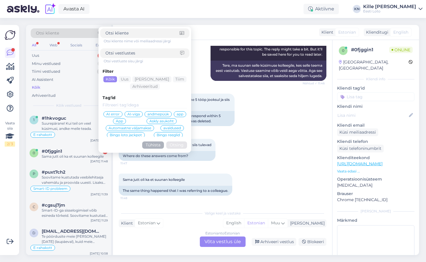
click at [126, 52] on input at bounding box center [142, 53] width 75 height 6
type input "tööpäeva"
click button "Otsing" at bounding box center [176, 144] width 21 height 7
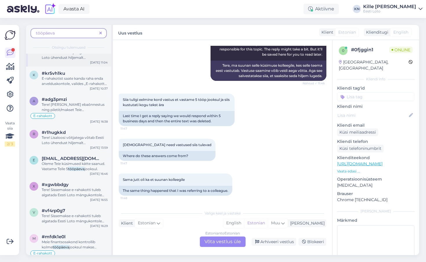
scroll to position [132, 0]
click at [71, 166] on mark "tööpäeva" at bounding box center [76, 168] width 16 height 4
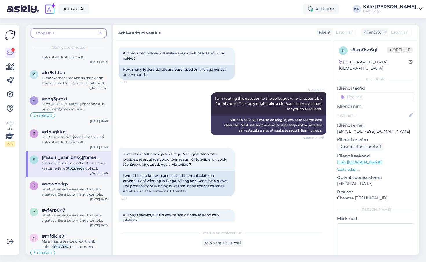
scroll to position [201, 0]
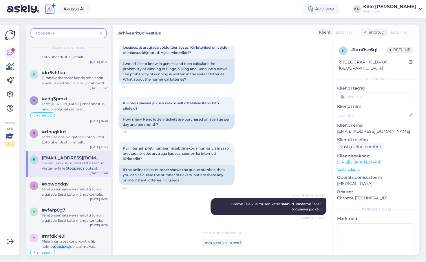
click at [364, 52] on div "# km0sc6ql" at bounding box center [369, 49] width 36 height 7
copy div "#"
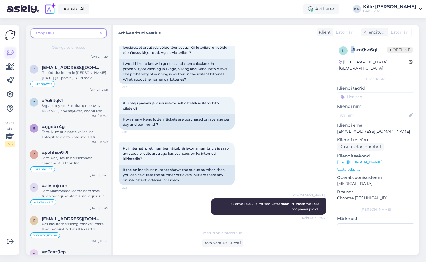
click at [8, 54] on icon at bounding box center [10, 52] width 7 height 7
click at [101, 32] on icon at bounding box center [100, 33] width 3 height 4
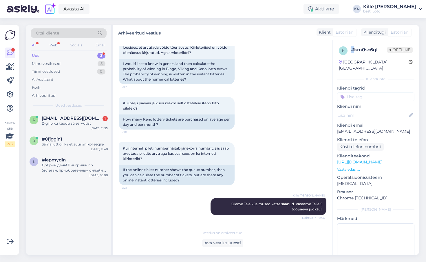
scroll to position [0, 0]
click at [55, 161] on span "#lepmydin" at bounding box center [54, 159] width 24 height 5
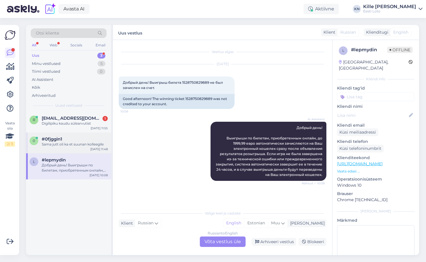
click at [63, 144] on div "Sama jutt oli ka et suunan kolleegile" at bounding box center [75, 144] width 66 height 5
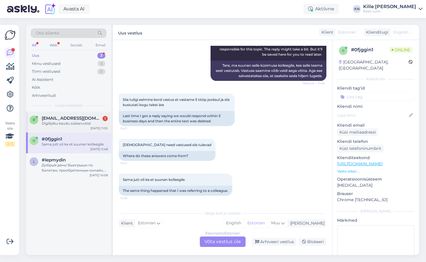
click at [63, 122] on div "Digilipiku kaudu sülearvutist" at bounding box center [75, 123] width 66 height 5
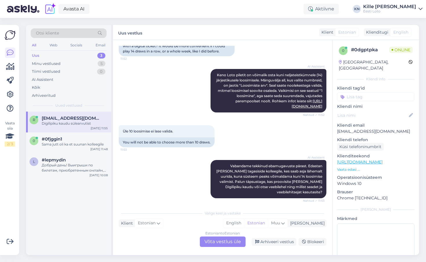
scroll to position [311, 0]
